Goal: Task Accomplishment & Management: Manage account settings

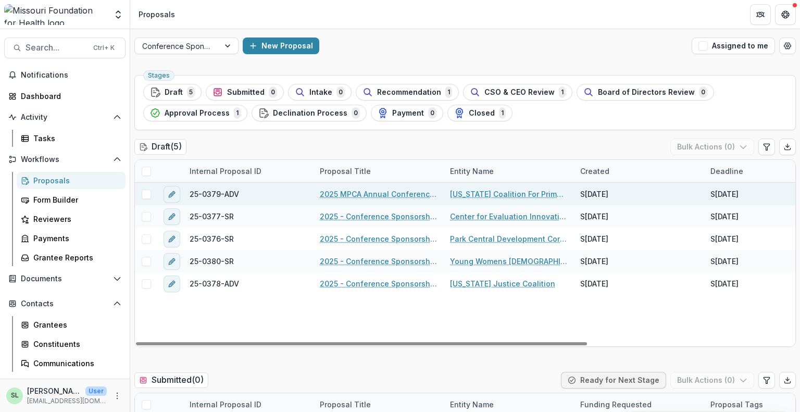
click at [381, 196] on link "2025 MPCA Annual Conference: Generations" at bounding box center [379, 194] width 118 height 11
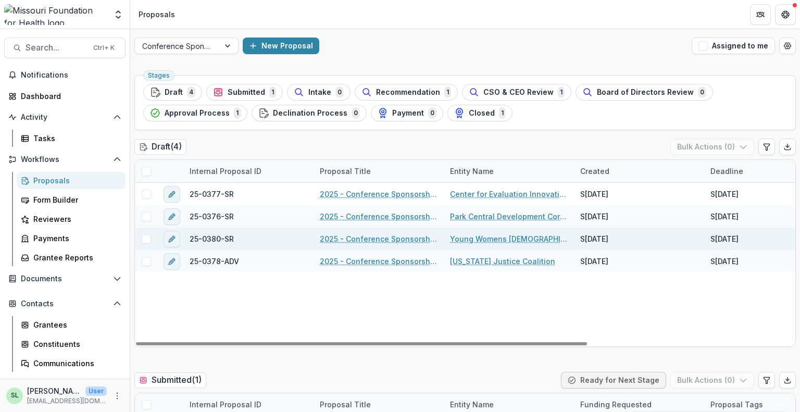
click at [377, 241] on link "2025 - Conference Sponsorship Request" at bounding box center [379, 238] width 118 height 11
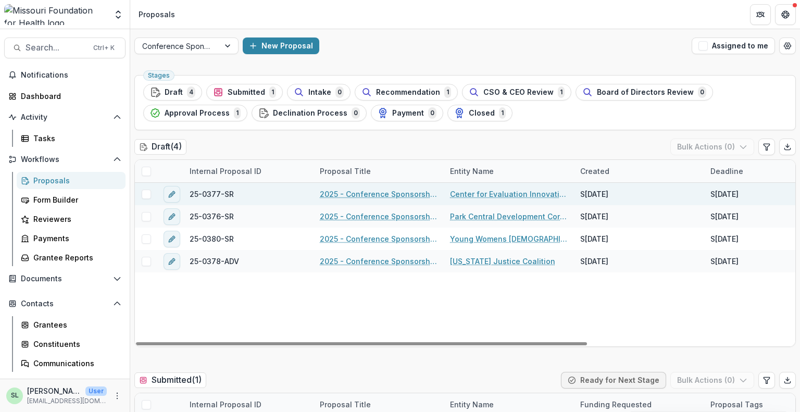
click at [359, 190] on link "2025 - Conference Sponsorship Request" at bounding box center [379, 194] width 118 height 11
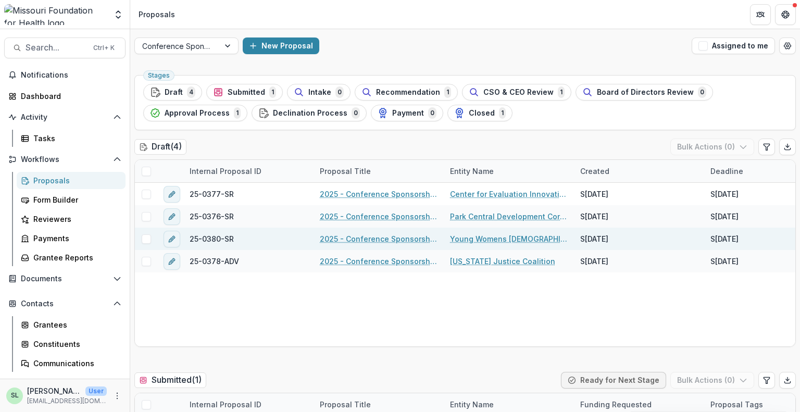
click at [362, 238] on link "2025 - Conference Sponsorship Request" at bounding box center [379, 238] width 118 height 11
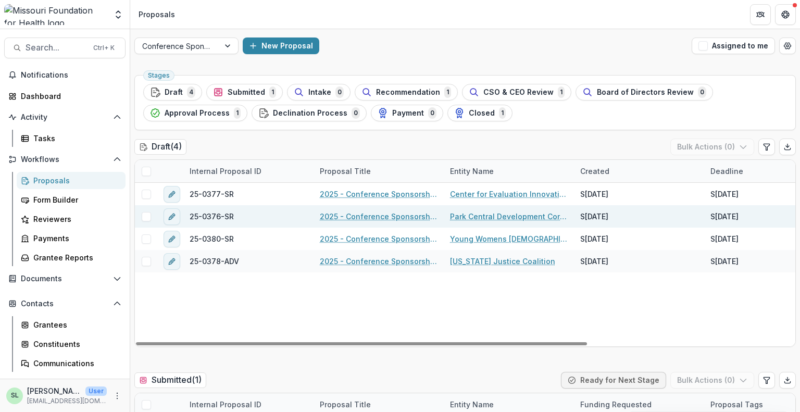
click at [385, 220] on link "2025 - Conference Sponsorship Request" at bounding box center [379, 216] width 118 height 11
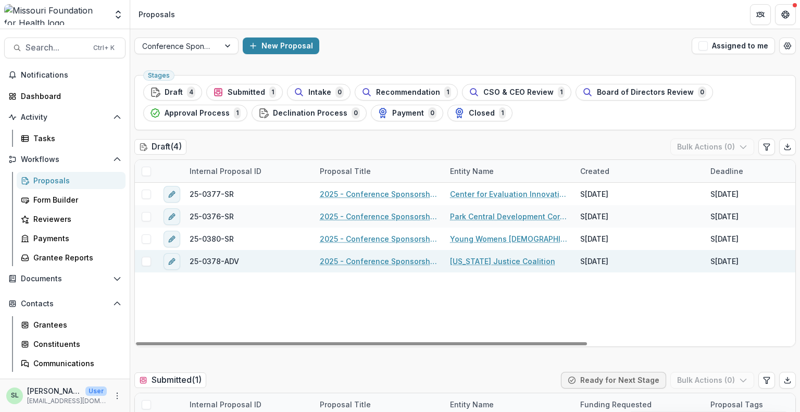
click at [390, 260] on link "2025 - Conference Sponsorship Request" at bounding box center [379, 261] width 118 height 11
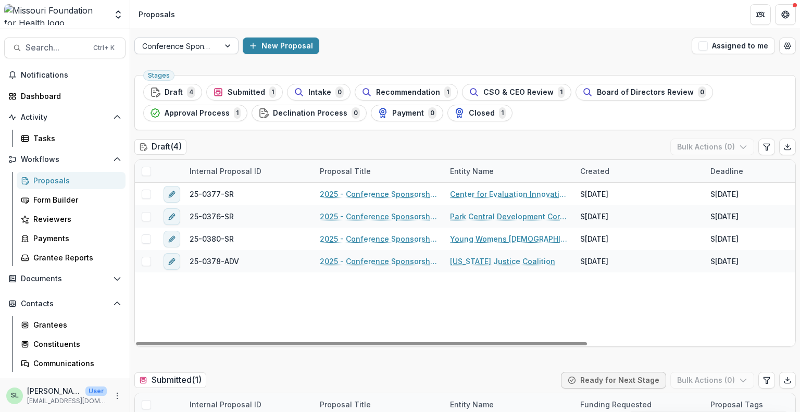
click at [180, 45] on div at bounding box center [177, 46] width 70 height 13
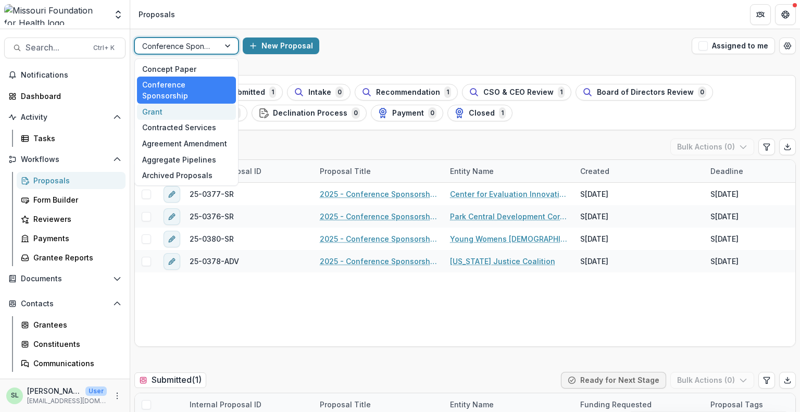
click at [174, 104] on div "Grant" at bounding box center [186, 112] width 99 height 16
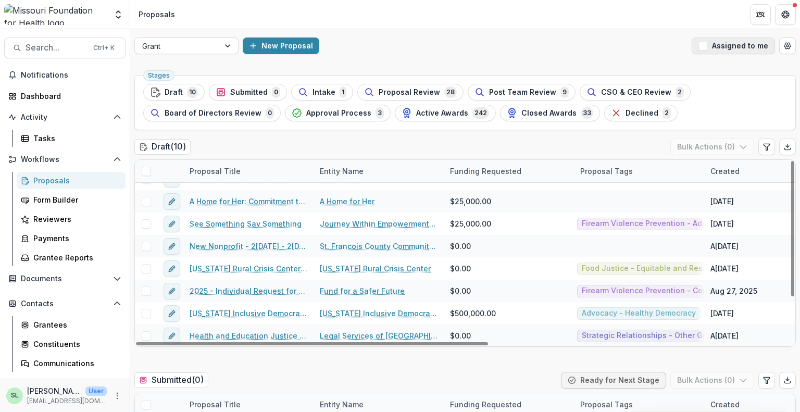
click at [717, 49] on button "Assigned to me" at bounding box center [733, 45] width 83 height 17
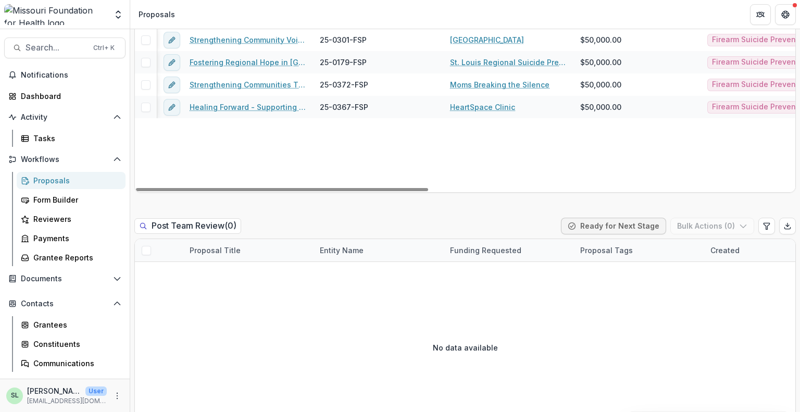
drag, startPoint x: 368, startPoint y: 189, endPoint x: 337, endPoint y: 177, distance: 33.3
click at [344, 191] on div at bounding box center [282, 189] width 292 height 3
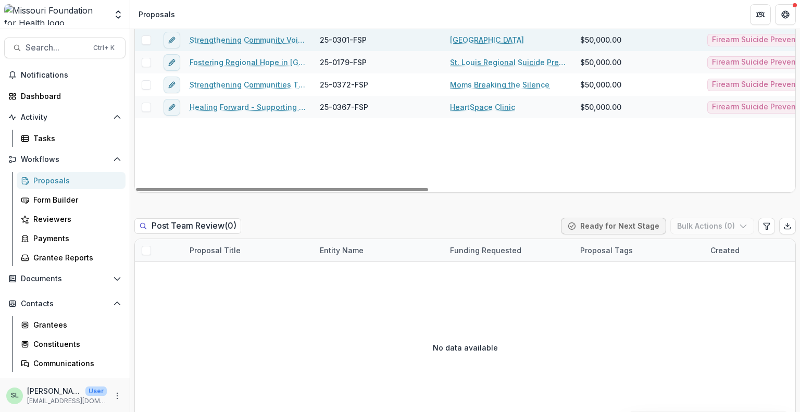
click at [260, 45] on link "Strengthening Community Voices: CASPER Data to Action on Mental Health and Fire…" at bounding box center [249, 39] width 118 height 11
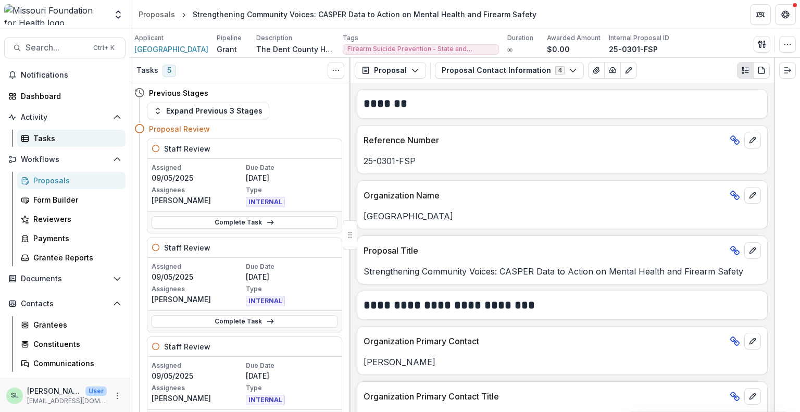
click at [47, 137] on div "Tasks" at bounding box center [75, 138] width 84 height 11
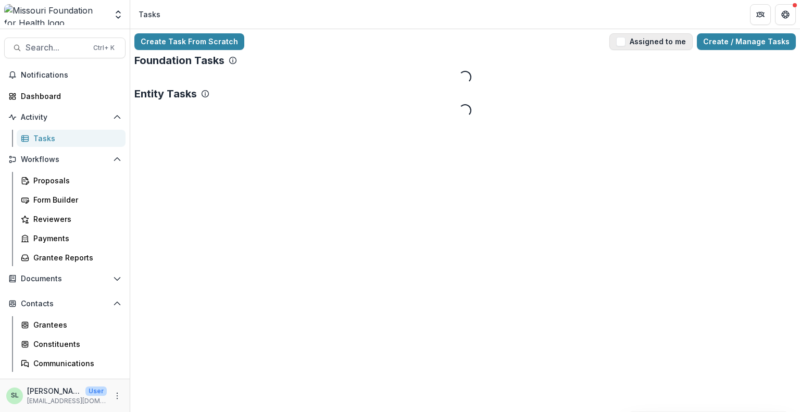
click at [669, 43] on button "Assigned to me" at bounding box center [650, 41] width 83 height 17
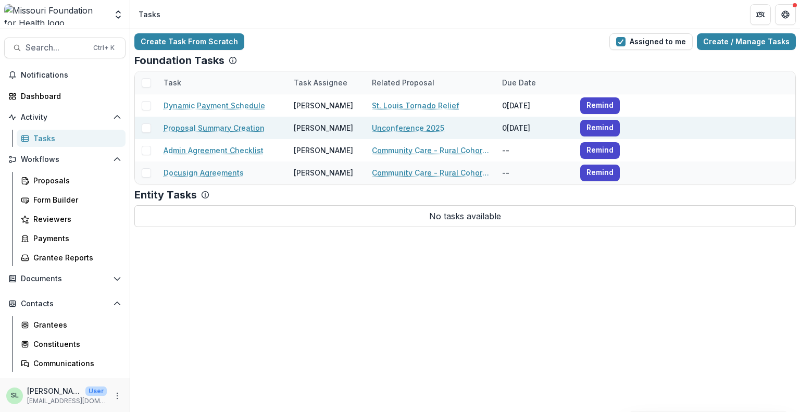
click at [408, 125] on link "Unconference 2025" at bounding box center [408, 127] width 72 height 11
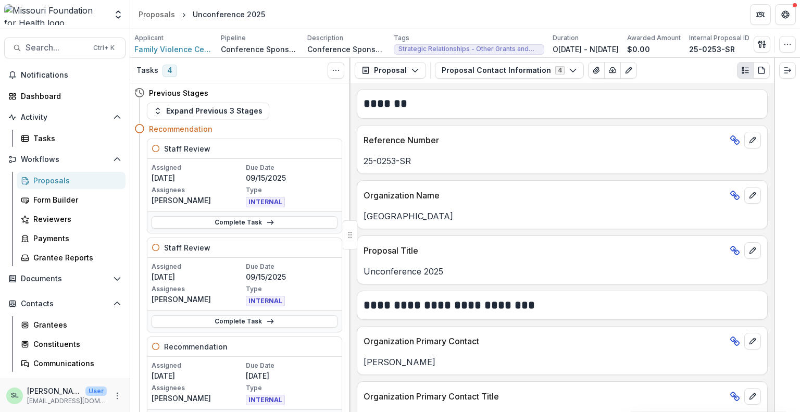
click at [48, 177] on div "Proposals" at bounding box center [75, 180] width 84 height 11
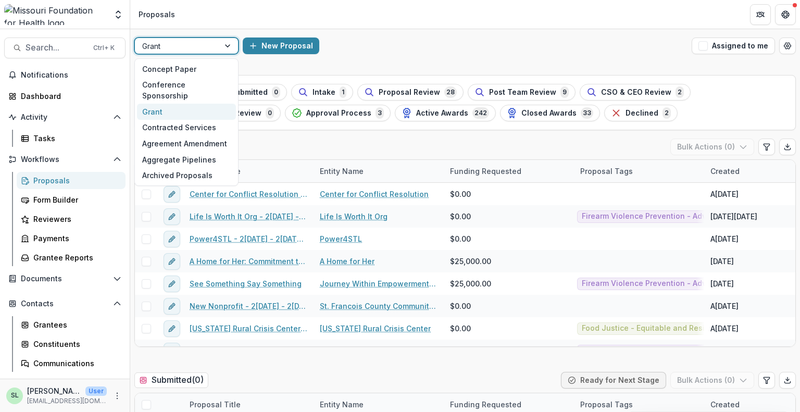
click at [184, 45] on div at bounding box center [177, 46] width 70 height 13
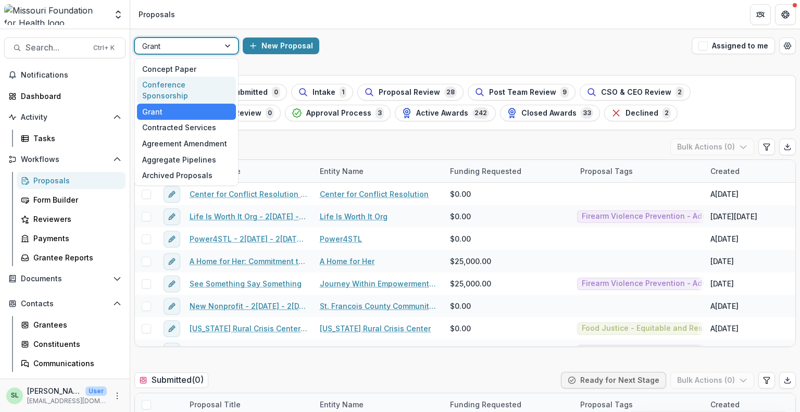
click at [185, 79] on div "Conference Sponsorship" at bounding box center [186, 90] width 99 height 27
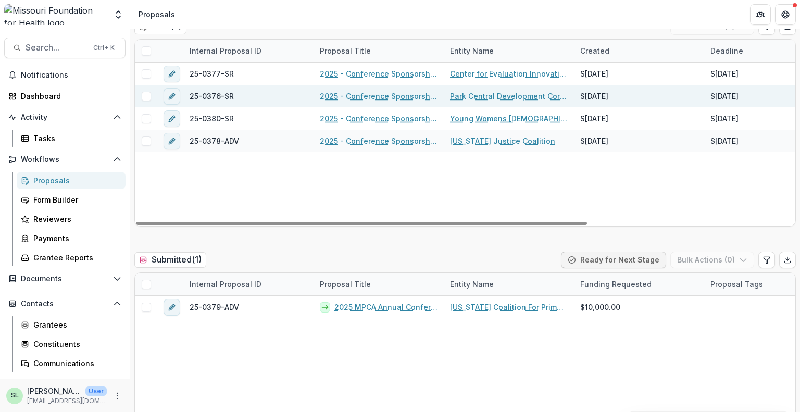
scroll to position [260, 0]
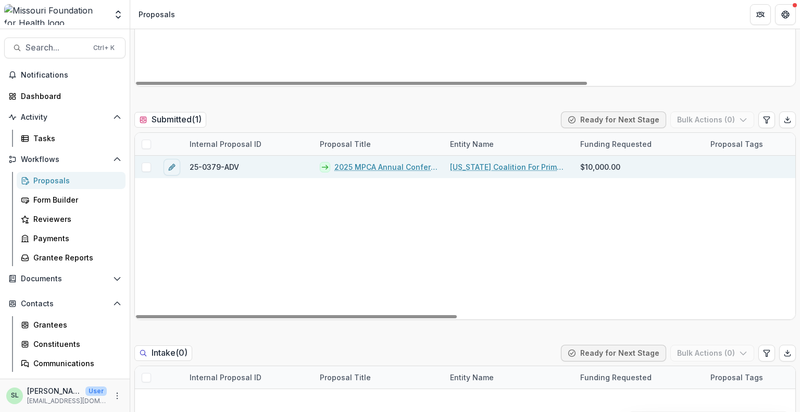
click at [381, 168] on link "2025 MPCA Annual Conference: Generations" at bounding box center [385, 166] width 103 height 11
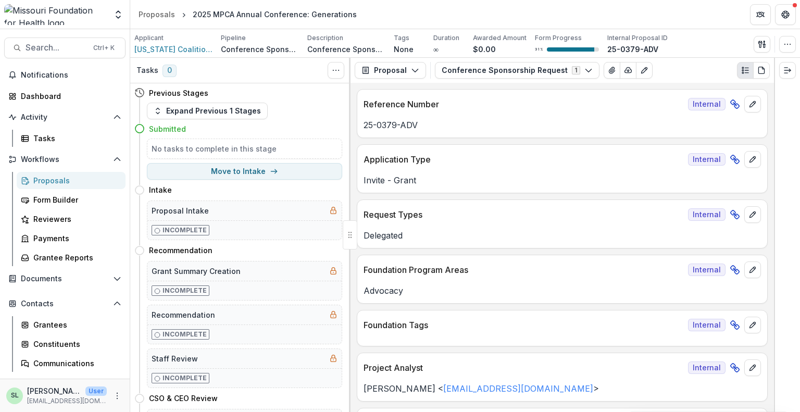
click at [44, 184] on div "Proposals" at bounding box center [75, 180] width 84 height 11
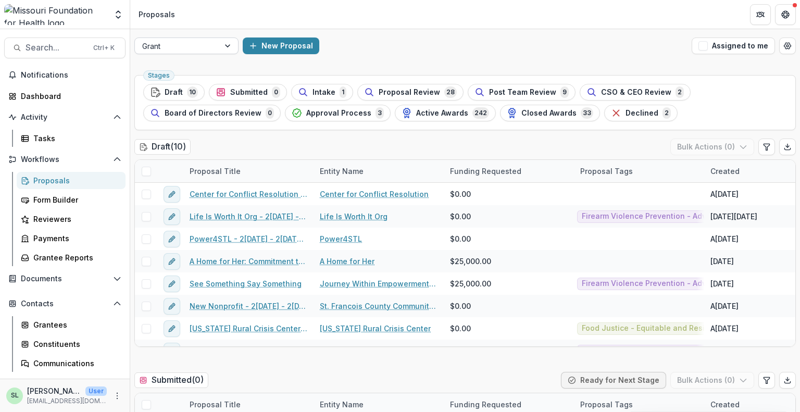
click at [162, 46] on div at bounding box center [177, 46] width 70 height 13
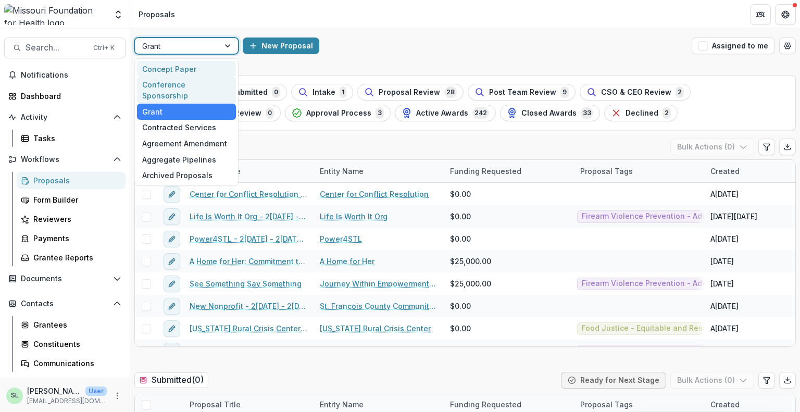
click at [180, 84] on div "Conference Sponsorship" at bounding box center [186, 90] width 99 height 27
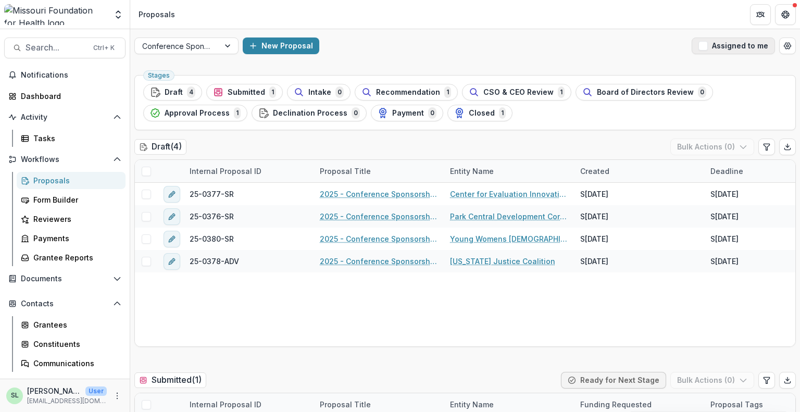
click at [736, 52] on button "Assigned to me" at bounding box center [733, 45] width 83 height 17
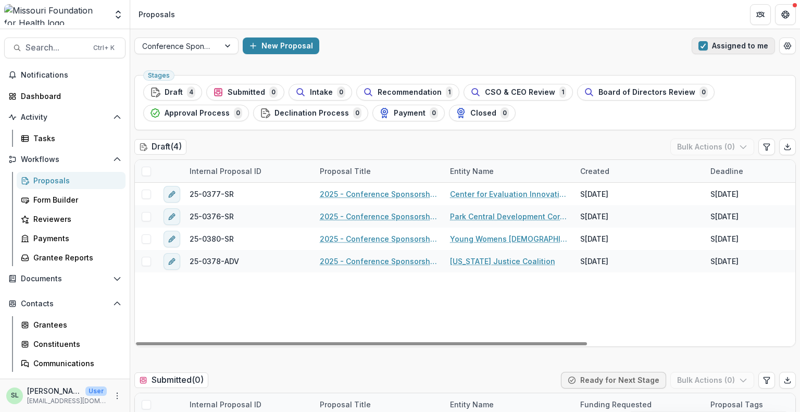
click at [734, 42] on button "Assigned to me" at bounding box center [733, 45] width 83 height 17
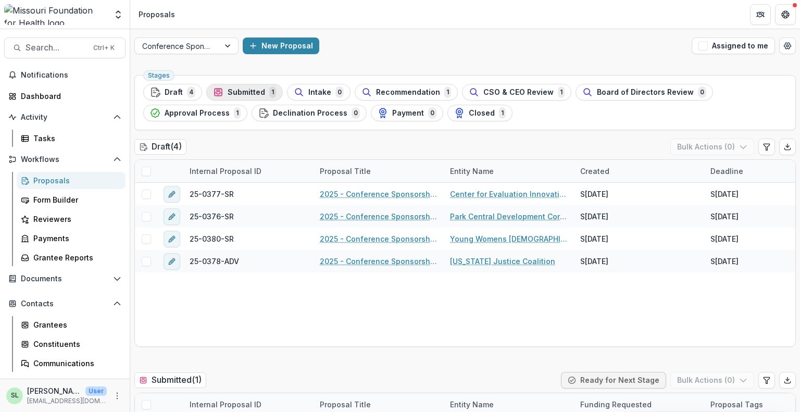
click at [248, 93] on span "Submitted" at bounding box center [246, 92] width 37 height 9
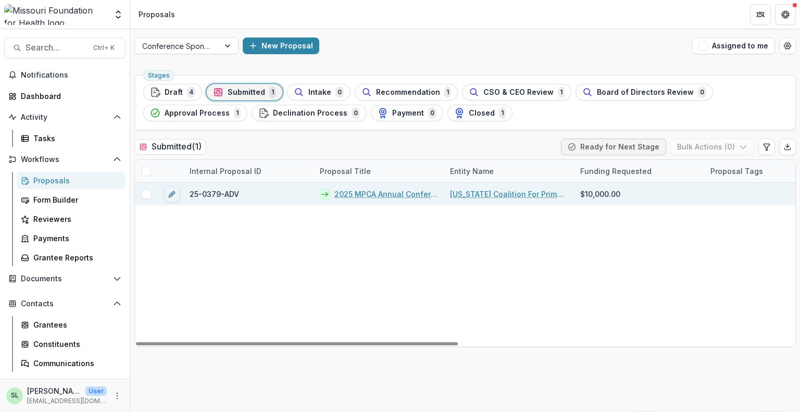
click at [381, 196] on link "2025 MPCA Annual Conference: Generations" at bounding box center [385, 194] width 103 height 11
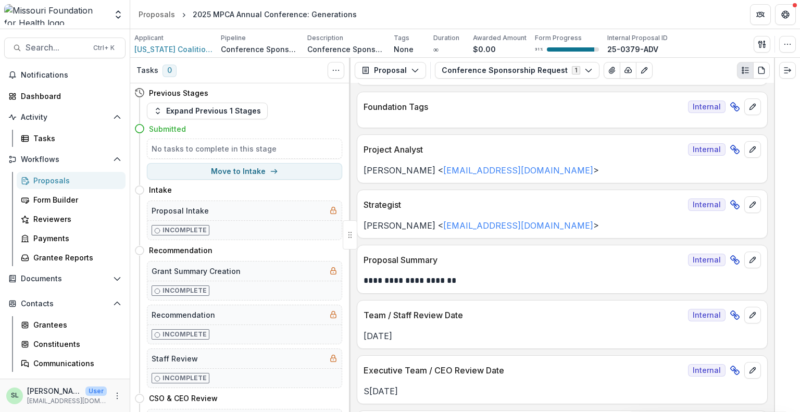
scroll to position [208, 0]
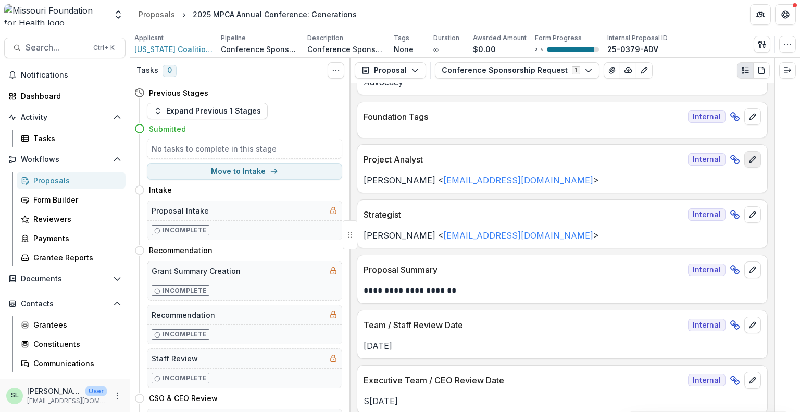
click at [752, 156] on button "edit" at bounding box center [752, 159] width 17 height 17
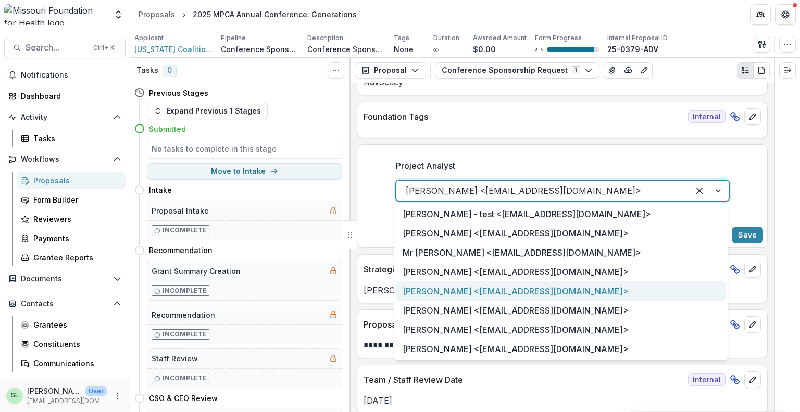
click at [714, 190] on div at bounding box center [709, 191] width 40 height 20
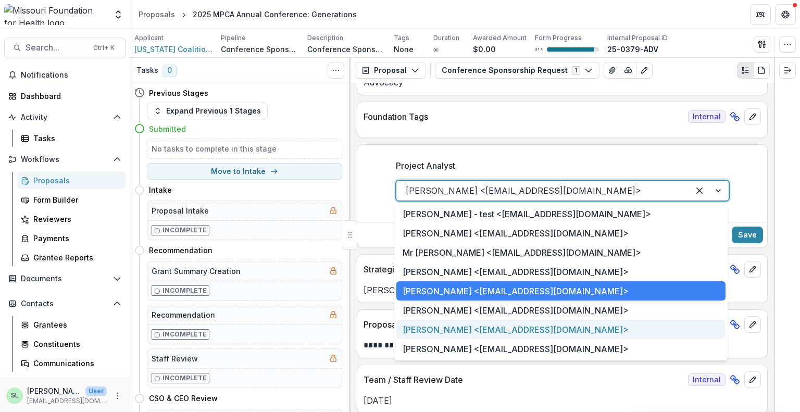
click at [466, 331] on div "[PERSON_NAME] <[EMAIL_ADDRESS][DOMAIN_NAME]>" at bounding box center [560, 329] width 329 height 19
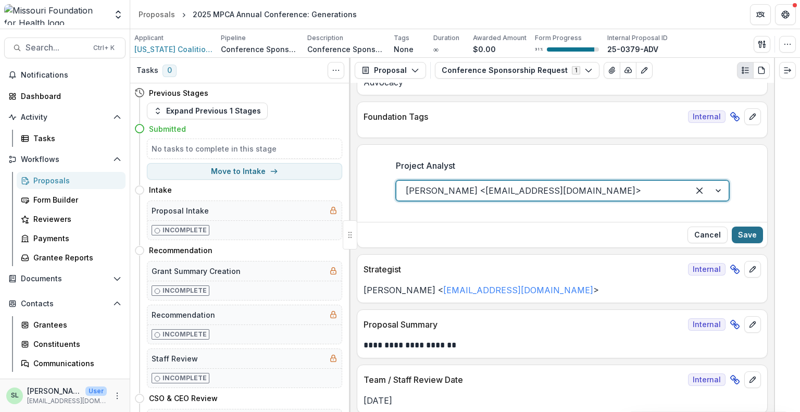
click at [748, 234] on button "Save" at bounding box center [747, 235] width 31 height 17
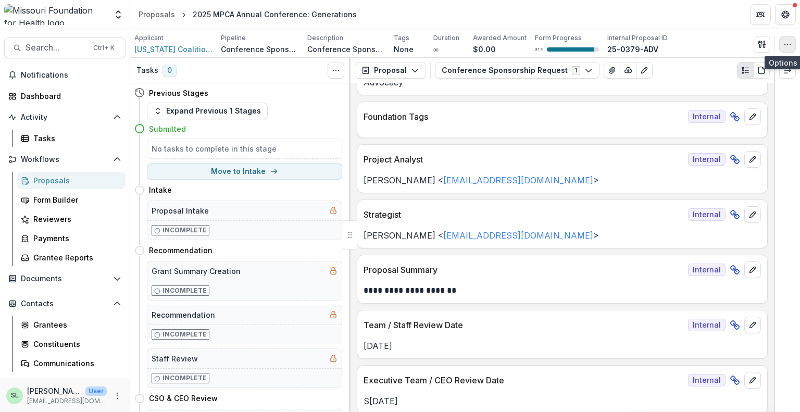
click at [787, 44] on circle "button" at bounding box center [787, 44] width 1 height 1
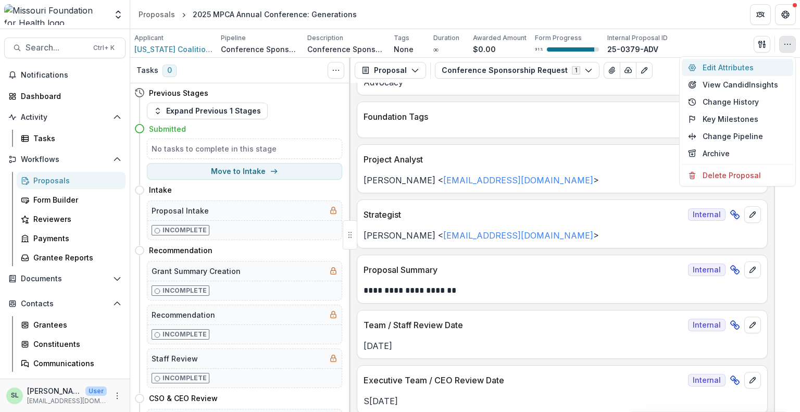
click at [726, 69] on button "Edit Attributes" at bounding box center [737, 67] width 111 height 17
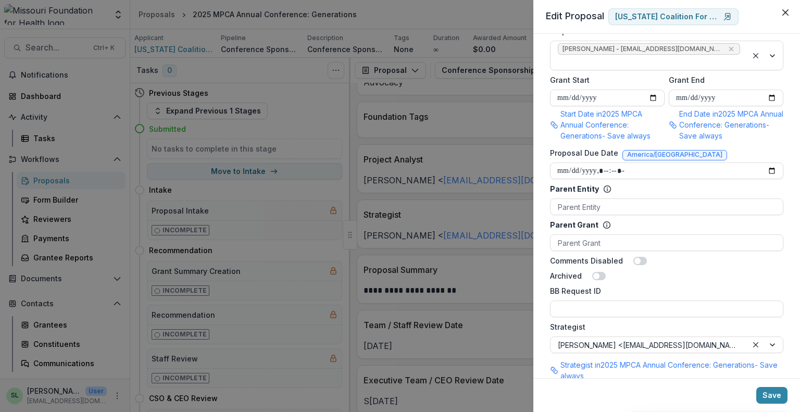
scroll to position [833, 0]
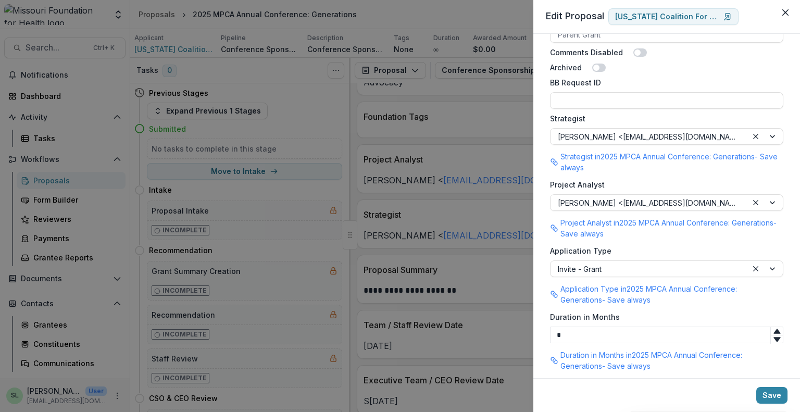
click at [369, 22] on div "**********" at bounding box center [400, 206] width 800 height 412
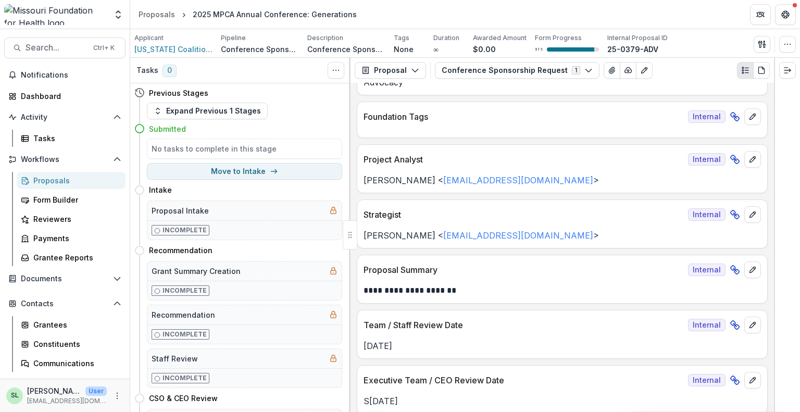
click at [45, 182] on div "Proposals" at bounding box center [75, 180] width 84 height 11
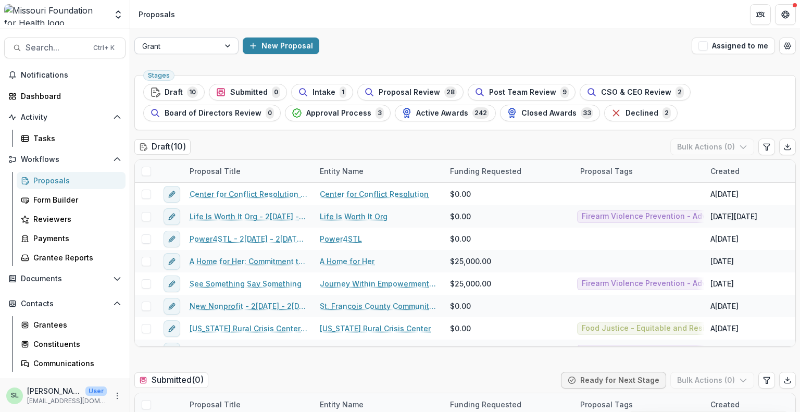
click at [198, 41] on div at bounding box center [177, 46] width 70 height 13
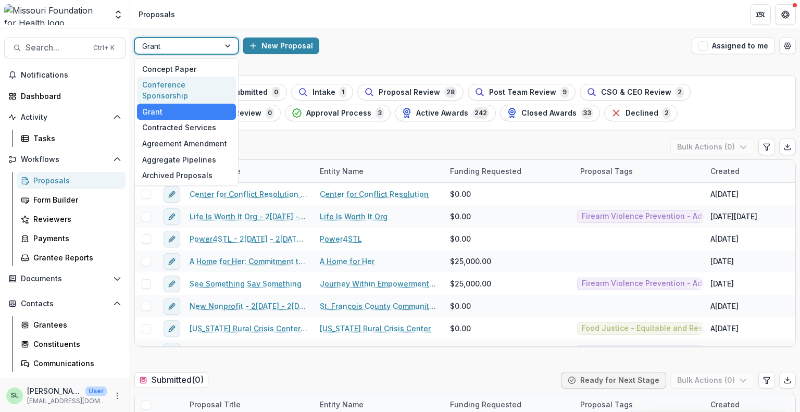
drag, startPoint x: 192, startPoint y: 83, endPoint x: 730, endPoint y: 54, distance: 538.7
click at [193, 83] on div "Conference Sponsorship" at bounding box center [186, 90] width 99 height 27
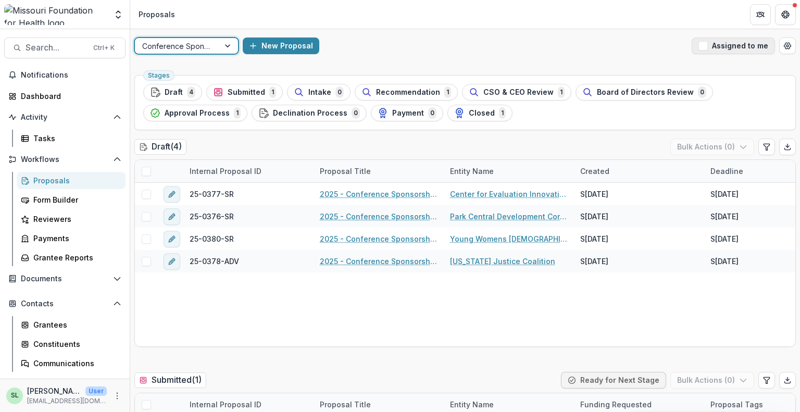
click at [731, 49] on button "Assigned to me" at bounding box center [733, 45] width 83 height 17
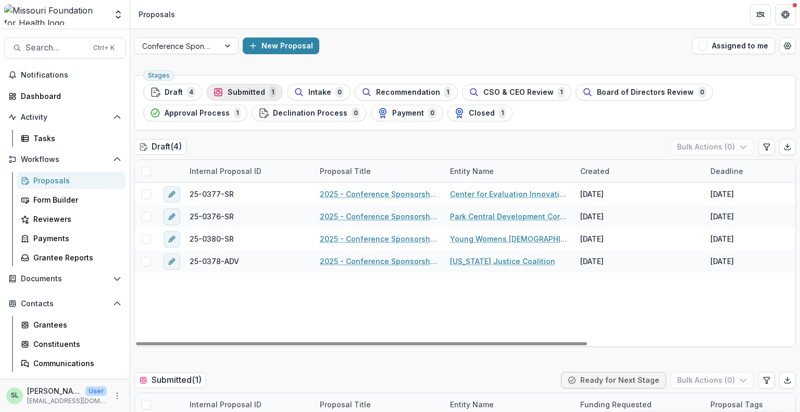
click at [255, 90] on span "Submitted" at bounding box center [246, 92] width 37 height 9
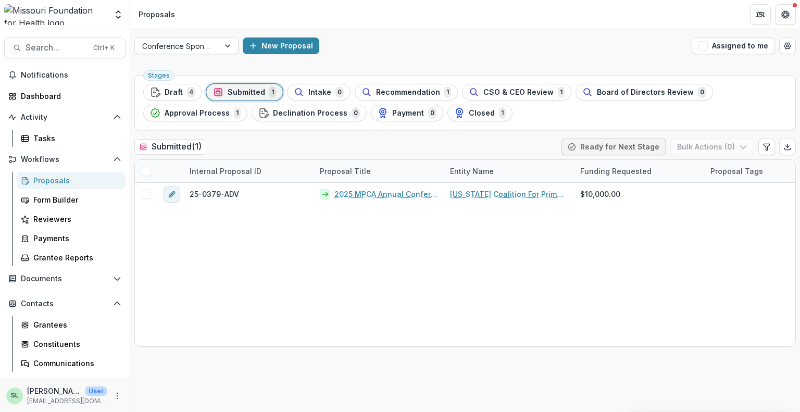
click at [51, 179] on div "Proposals" at bounding box center [75, 180] width 84 height 11
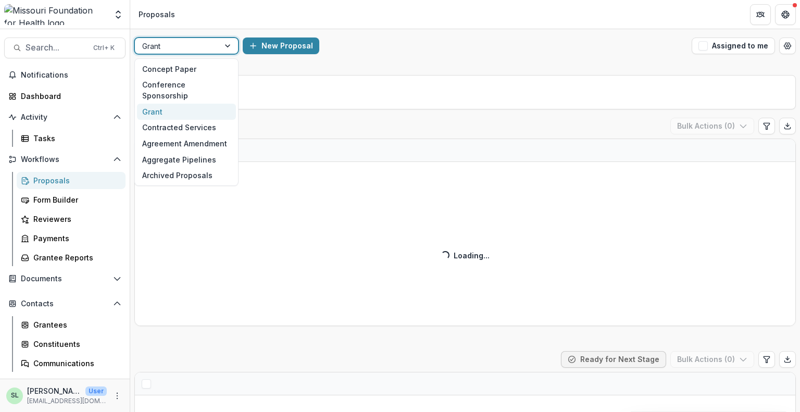
click at [180, 51] on div at bounding box center [177, 46] width 70 height 13
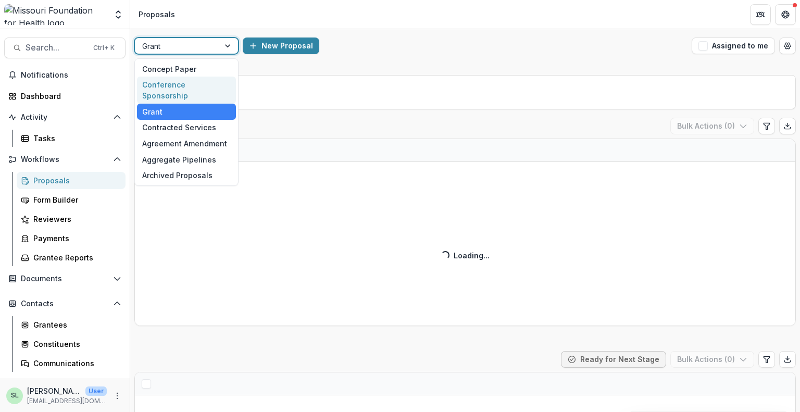
click at [180, 85] on div "Conference Sponsorship" at bounding box center [186, 90] width 99 height 27
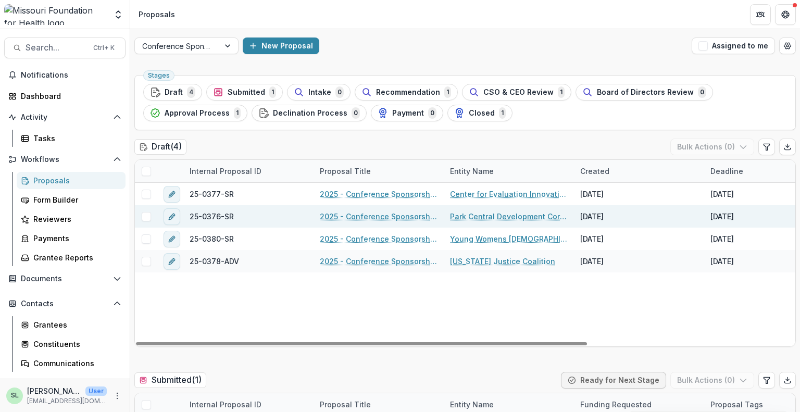
click at [356, 217] on link "2025 - Conference Sponsorship Request" at bounding box center [379, 216] width 118 height 11
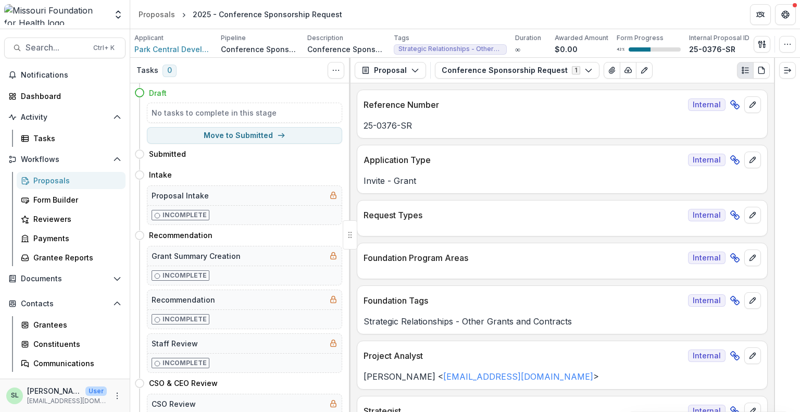
click at [48, 183] on div "Proposals" at bounding box center [75, 180] width 84 height 11
